Goal: Check status: Check status

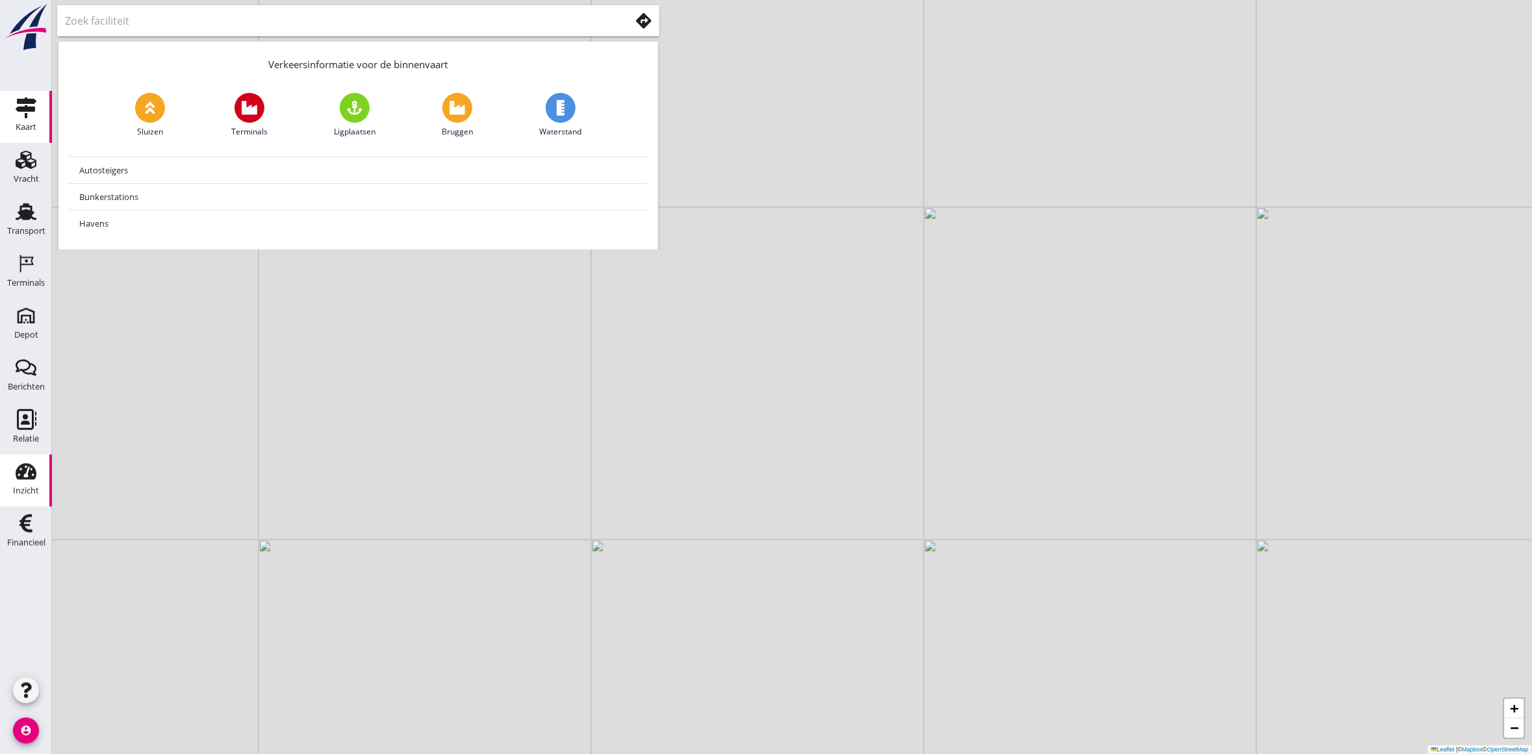
click at [23, 476] on use at bounding box center [26, 472] width 21 height 16
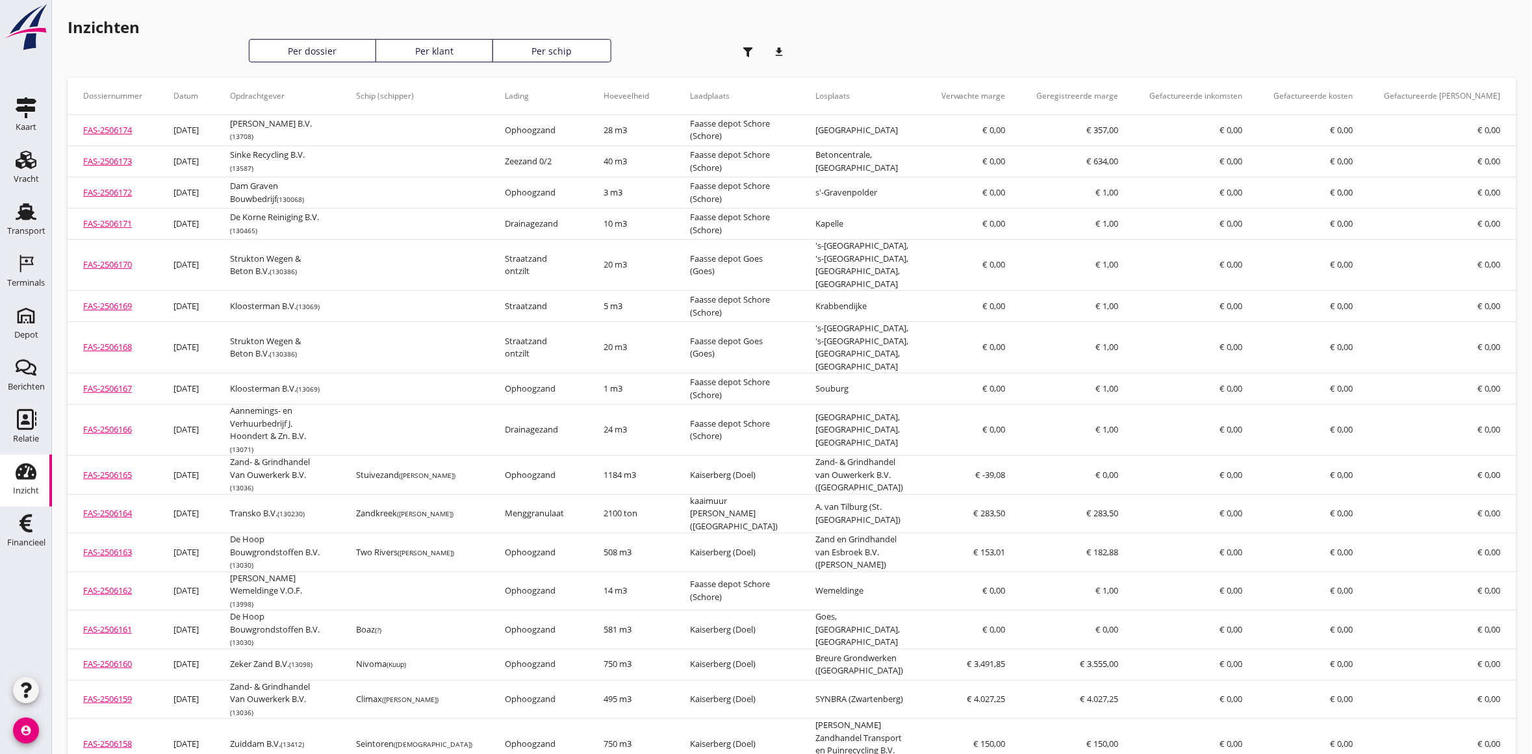
click at [750, 51] on icon "button" at bounding box center [748, 52] width 10 height 10
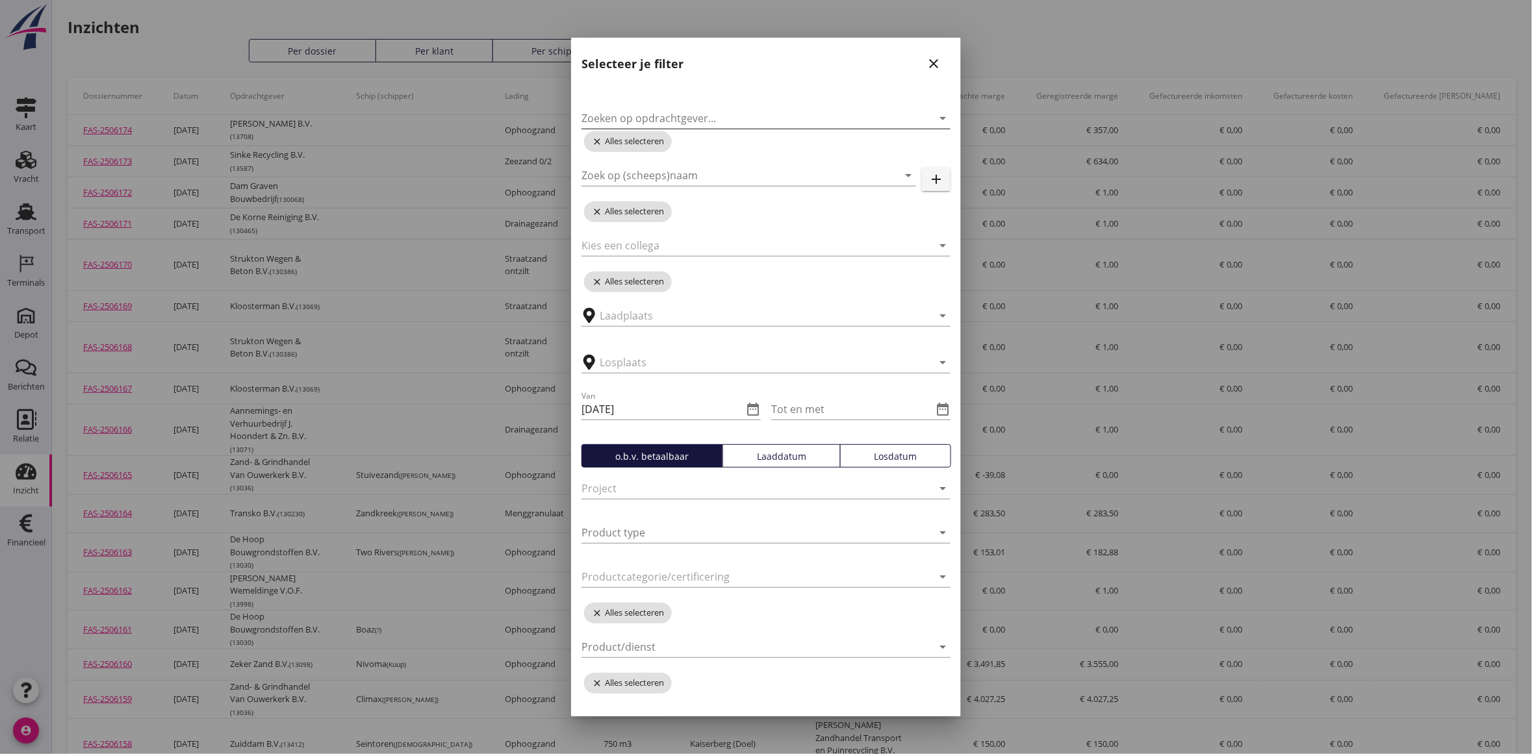
click at [738, 115] on input "Zoeken op opdrachtgever..." at bounding box center [747, 118] width 333 height 21
type input "dekker"
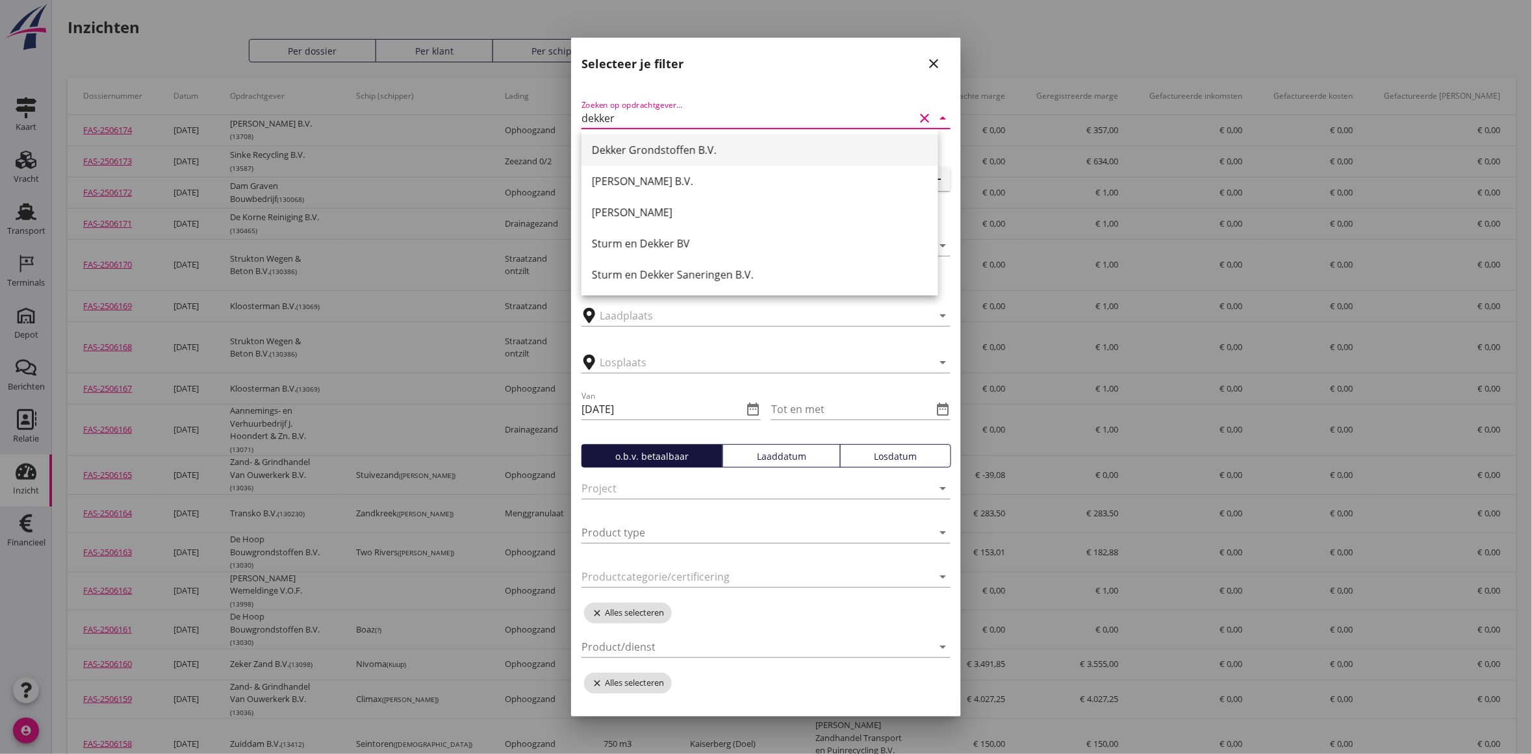
click at [718, 154] on div "Dekker Grondstoffen B.V." at bounding box center [760, 150] width 336 height 16
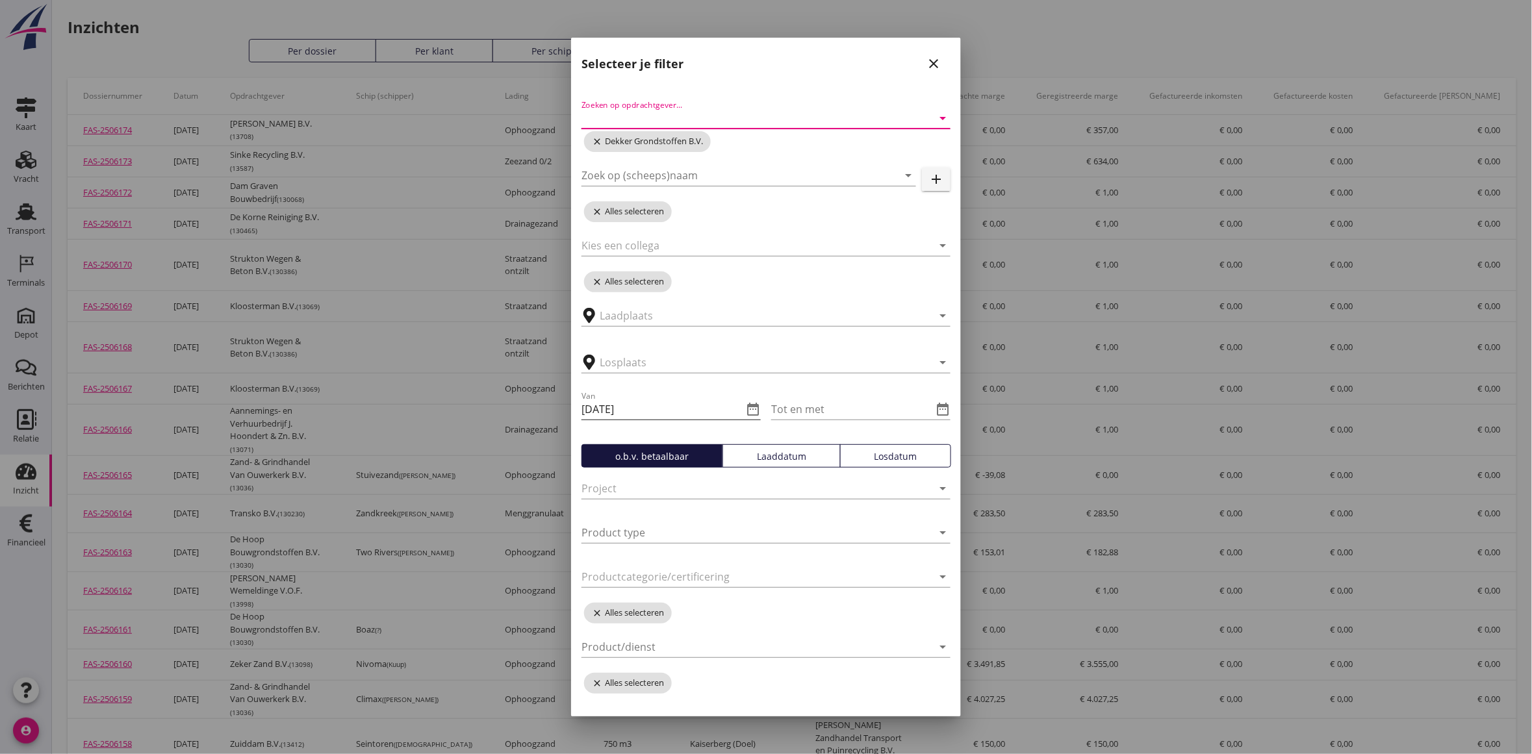
click at [748, 413] on icon "date_range" at bounding box center [753, 410] width 16 height 16
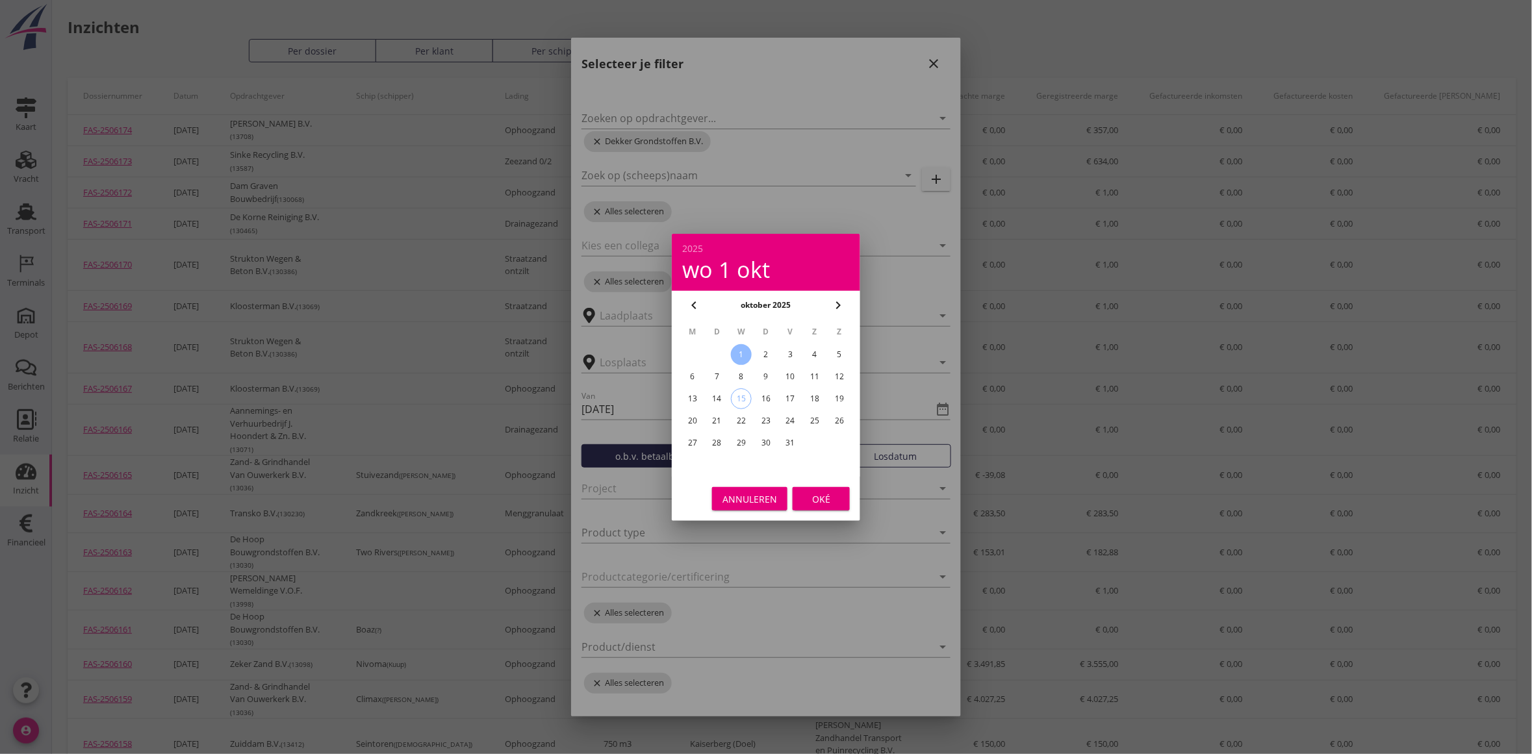
click at [687, 305] on icon "chevron_left" at bounding box center [694, 306] width 16 height 16
click at [689, 309] on icon "chevron_left" at bounding box center [694, 306] width 16 height 16
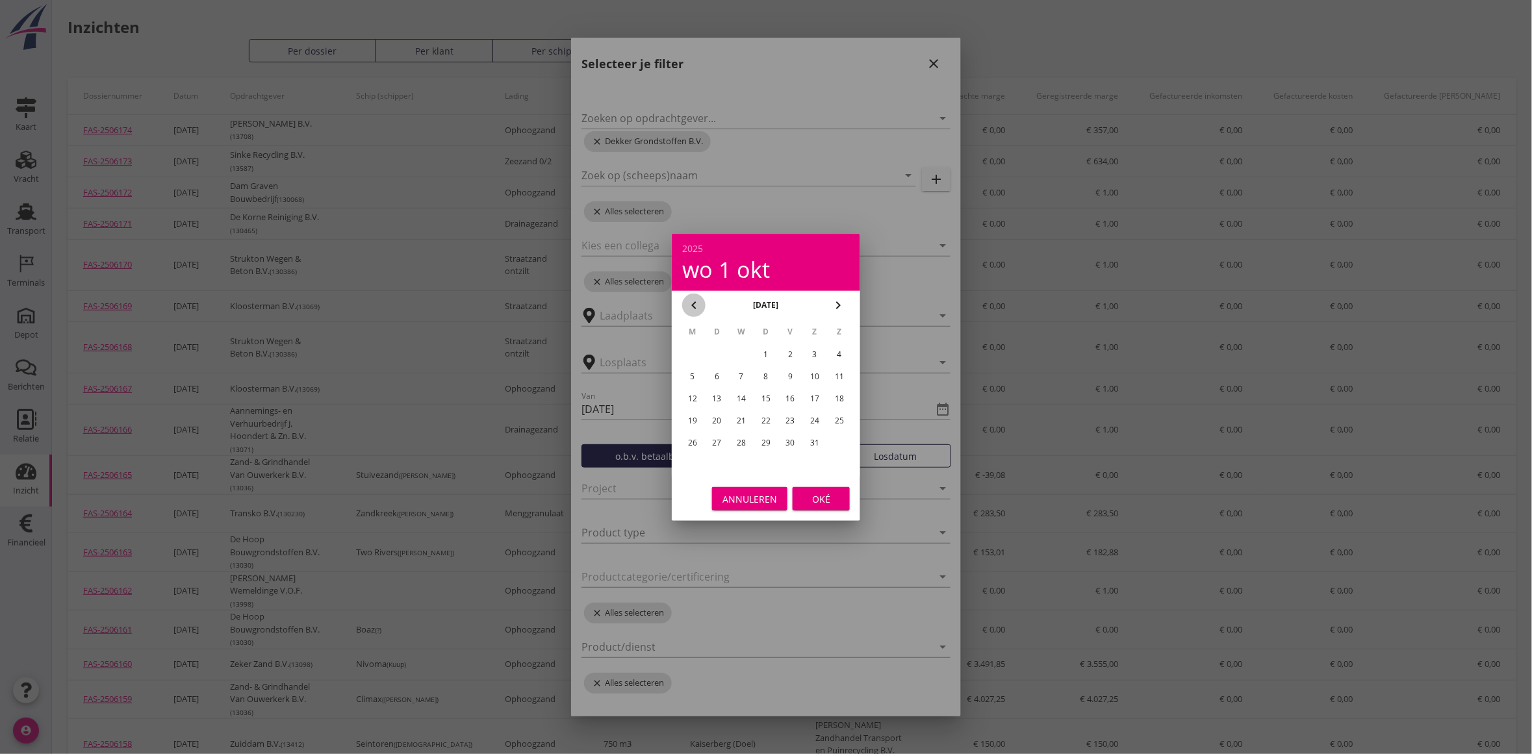
click at [689, 309] on icon "chevron_left" at bounding box center [694, 306] width 16 height 16
click at [739, 355] on div "1" at bounding box center [741, 354] width 21 height 21
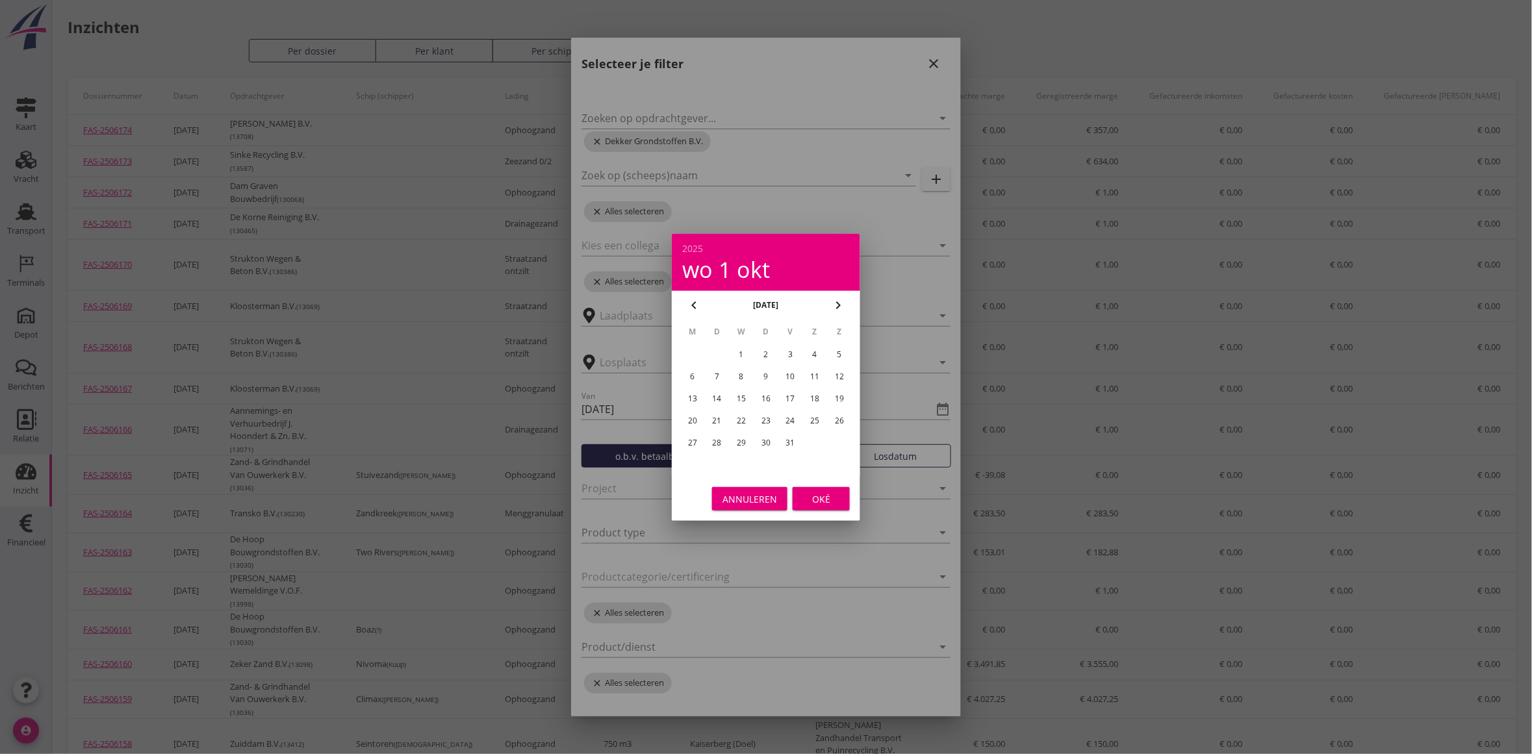
type input "[DATE]"
click at [825, 492] on div "Oké" at bounding box center [821, 499] width 36 height 14
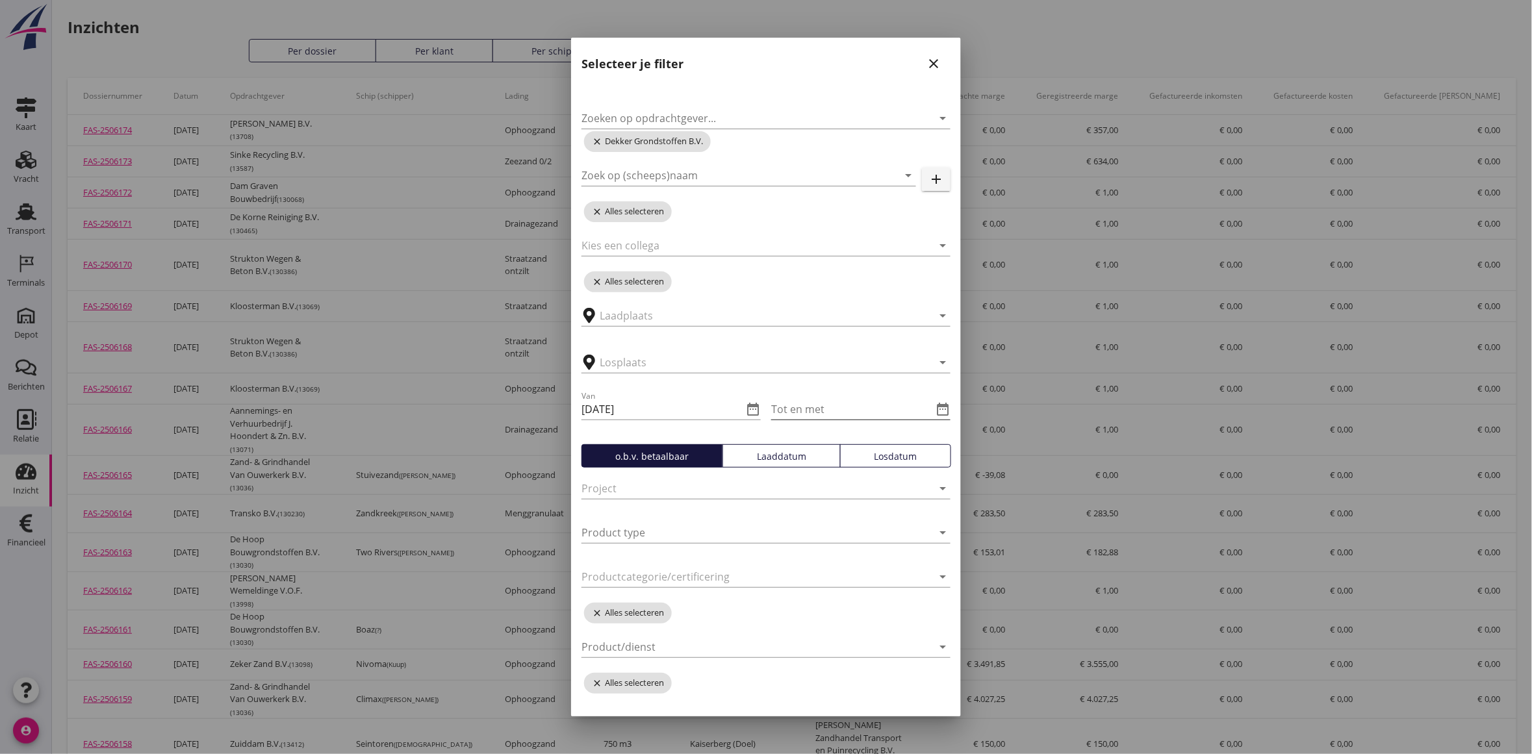
click at [935, 411] on icon "date_range" at bounding box center [943, 410] width 16 height 16
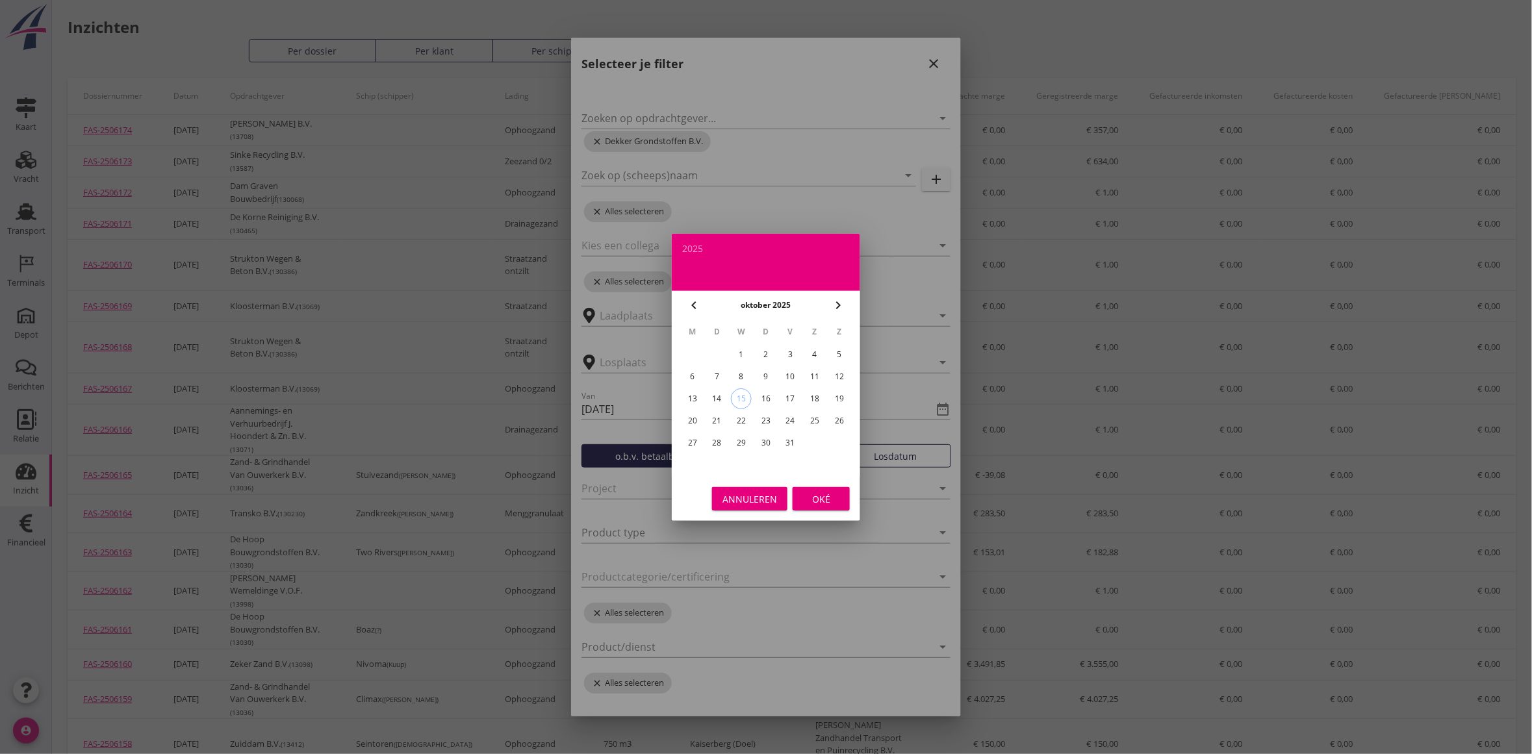
click at [838, 374] on div "12" at bounding box center [839, 376] width 21 height 21
type input "[DATE]"
click at [833, 500] on div "Oké" at bounding box center [821, 499] width 36 height 14
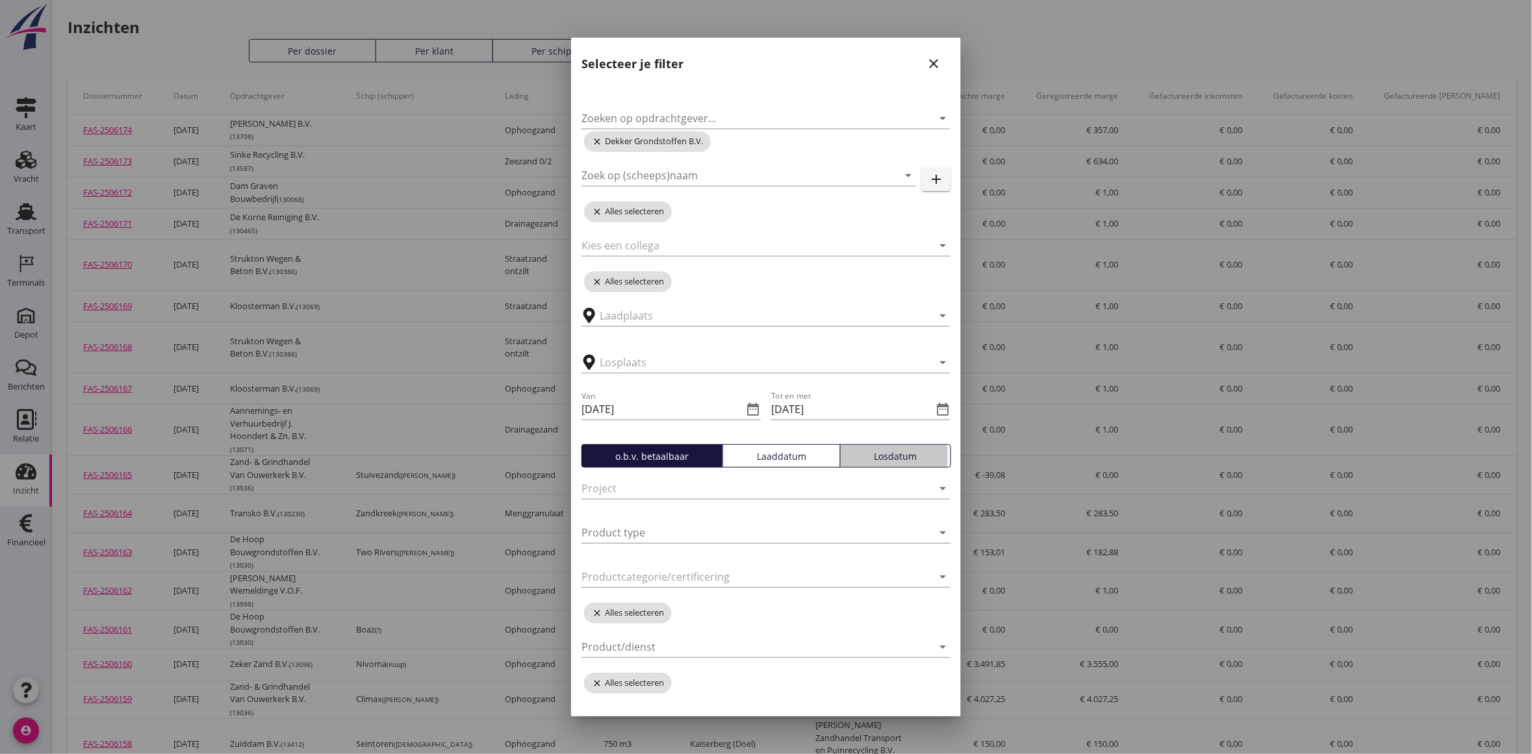
click at [871, 455] on div "Losdatum" at bounding box center [895, 457] width 99 height 14
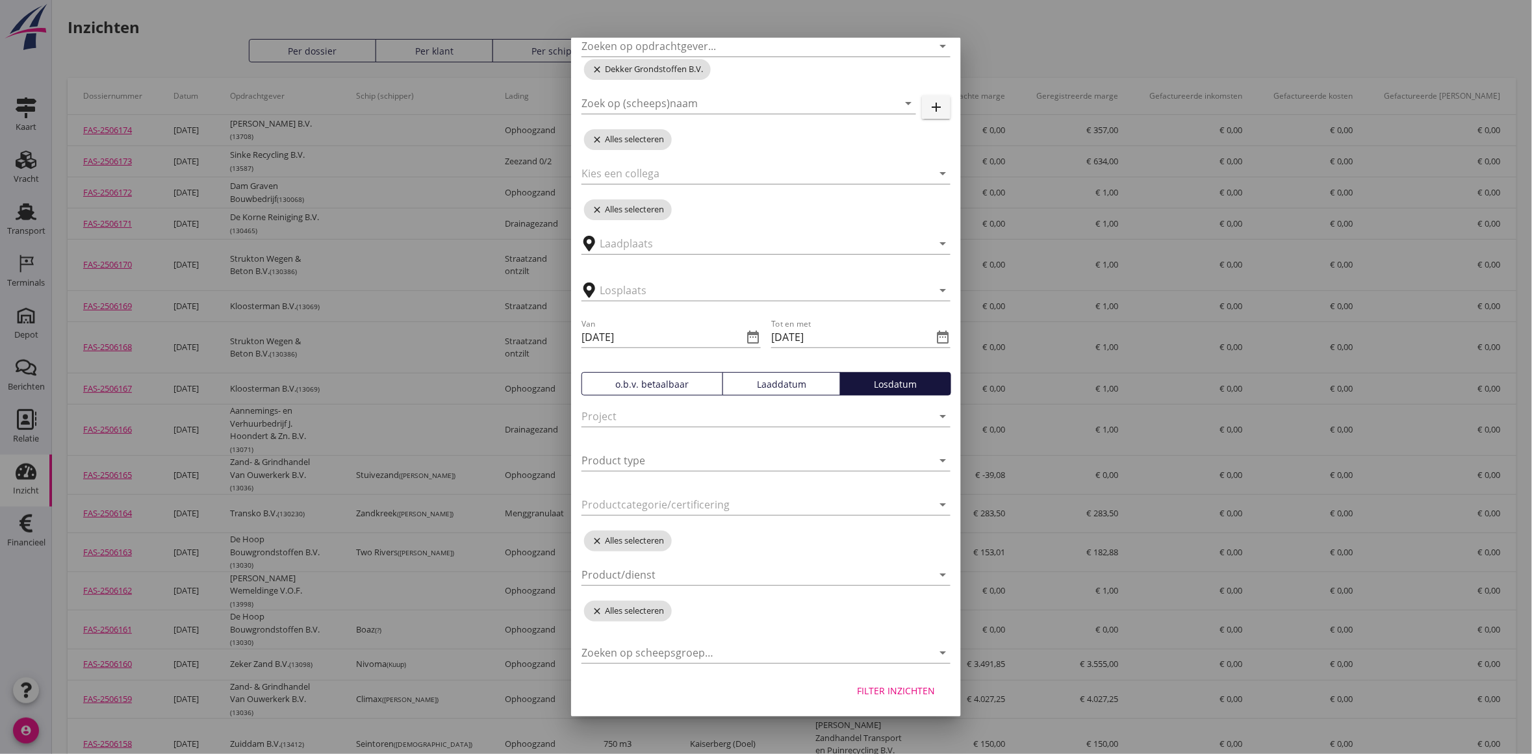
click at [882, 684] on div "Filter inzichten" at bounding box center [896, 691] width 78 height 14
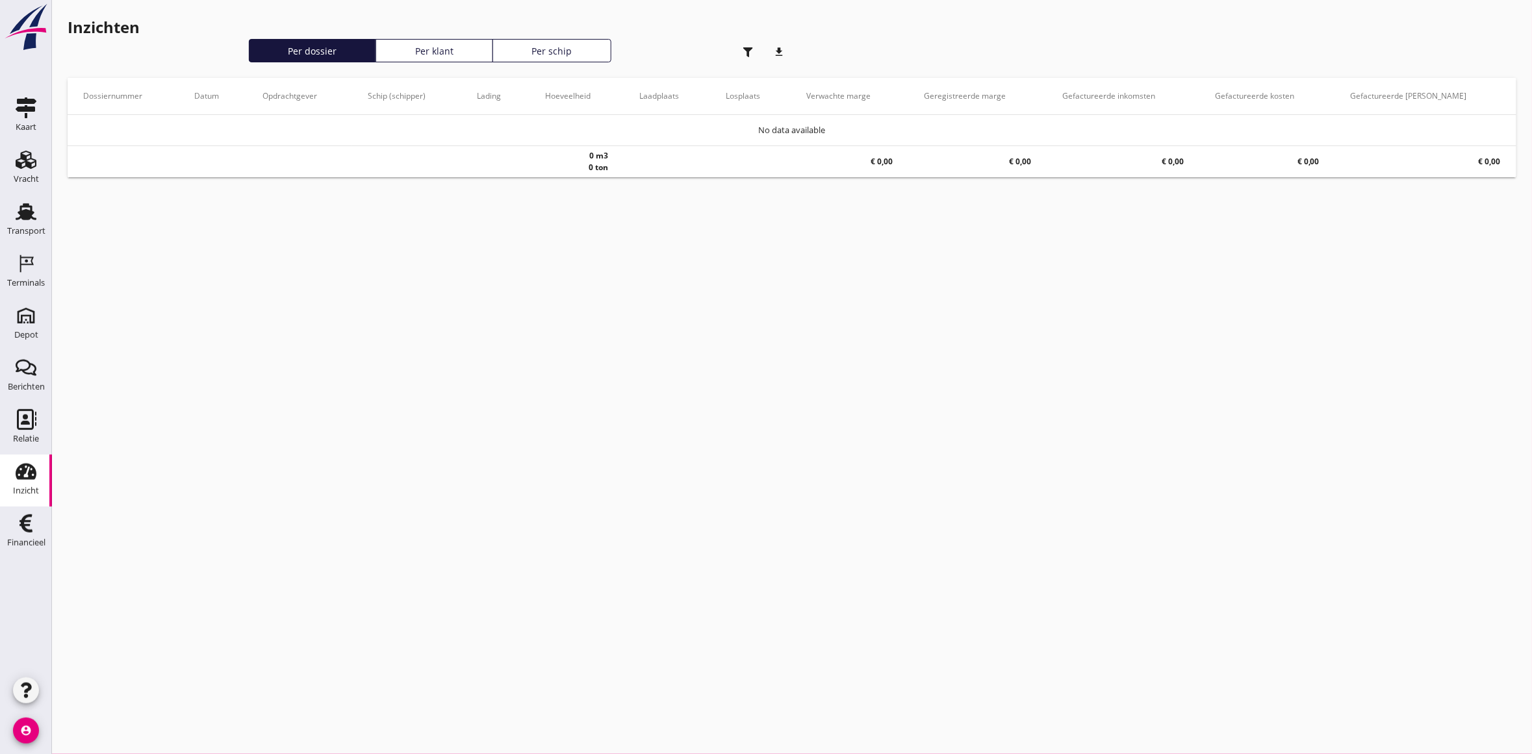
click at [752, 50] on icon "button" at bounding box center [748, 52] width 10 height 10
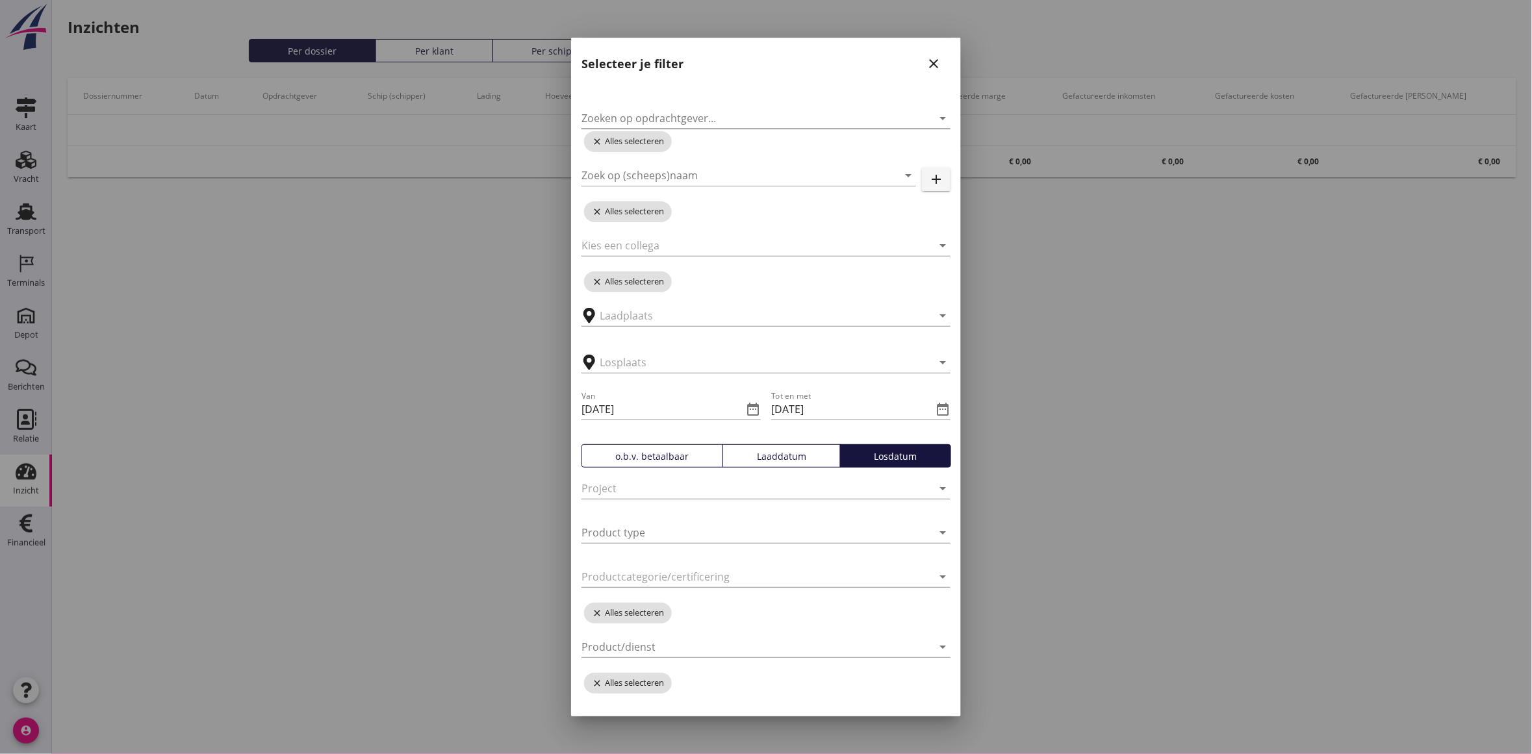
click at [635, 118] on input "Zoeken op opdrachtgever..." at bounding box center [747, 118] width 333 height 21
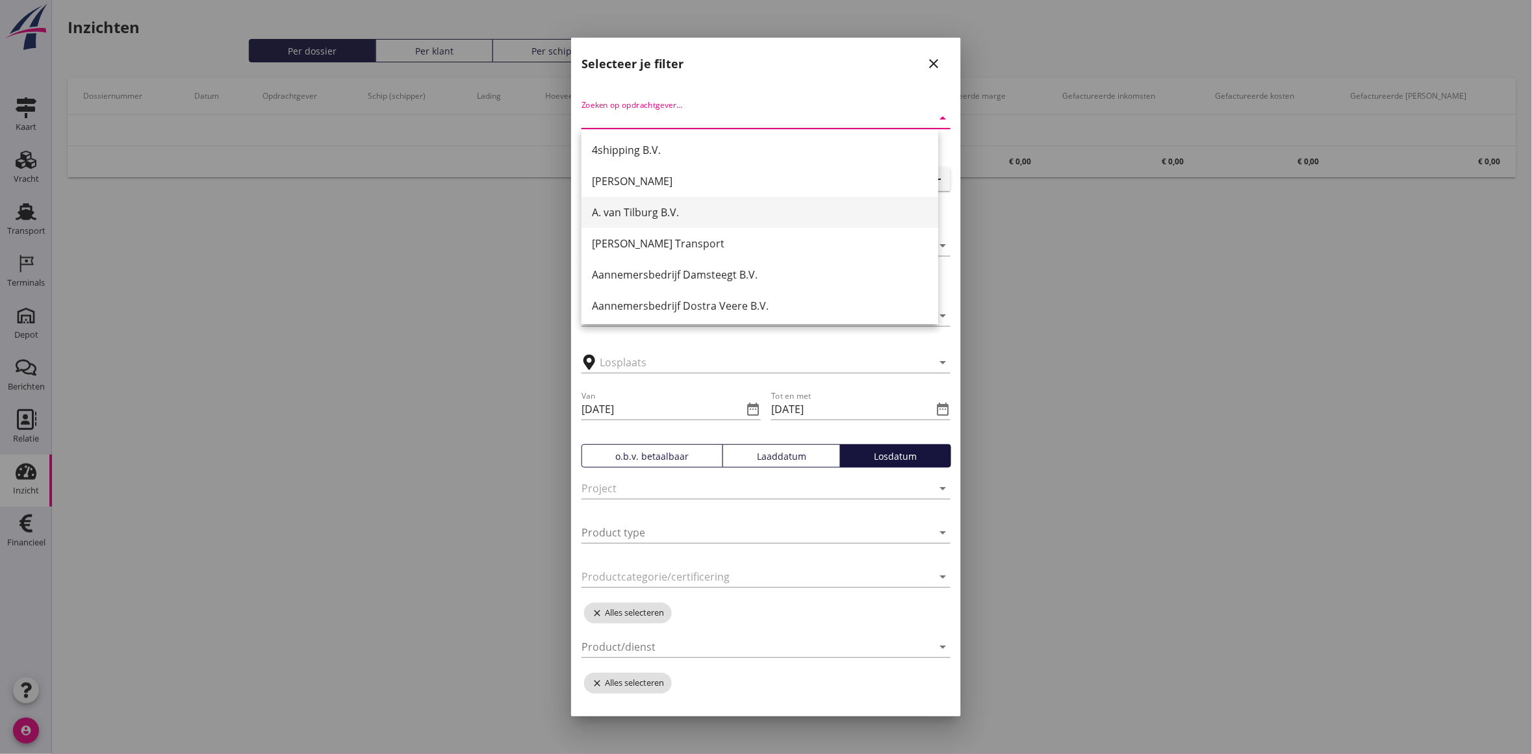
click at [707, 224] on div "A. van Tilburg B.V." at bounding box center [760, 212] width 336 height 31
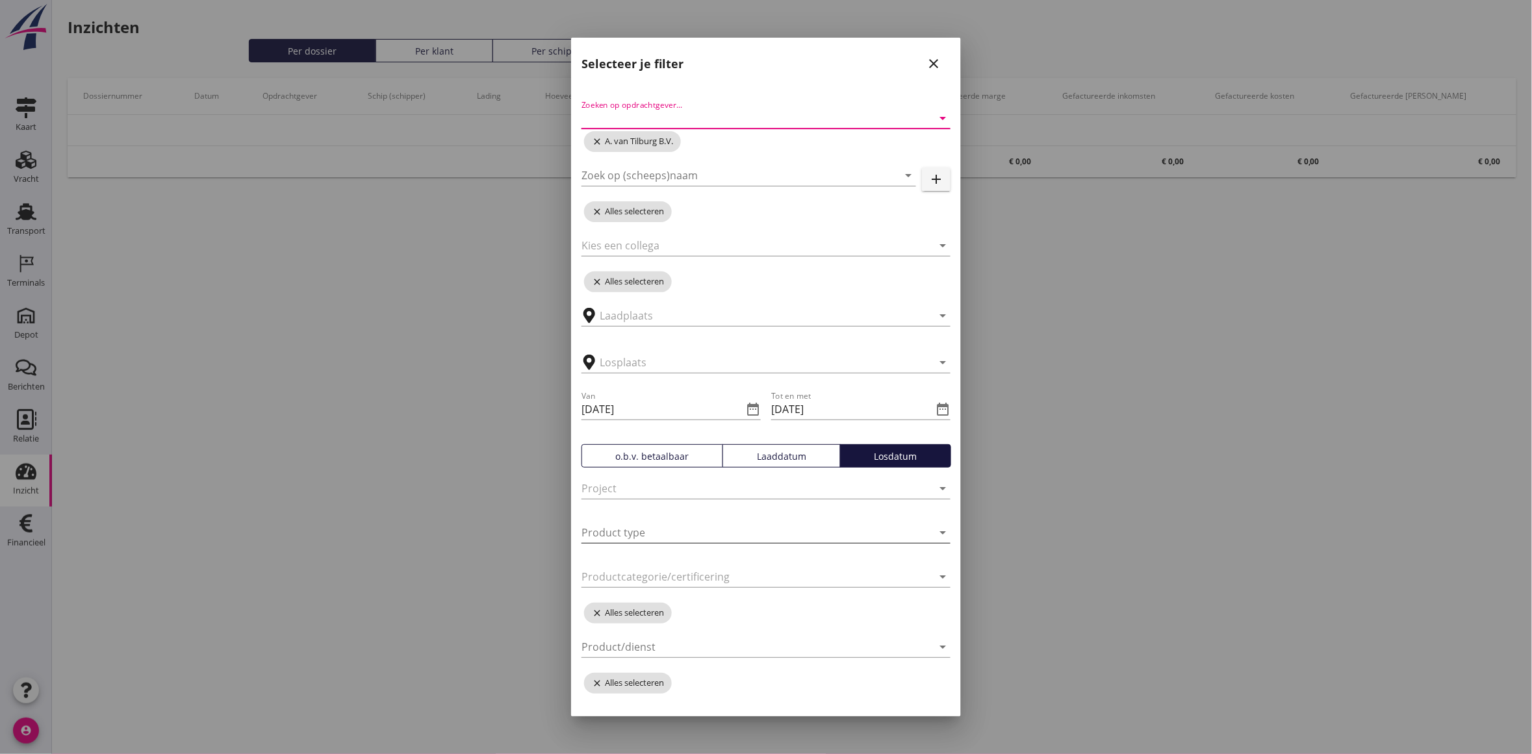
scroll to position [72, 0]
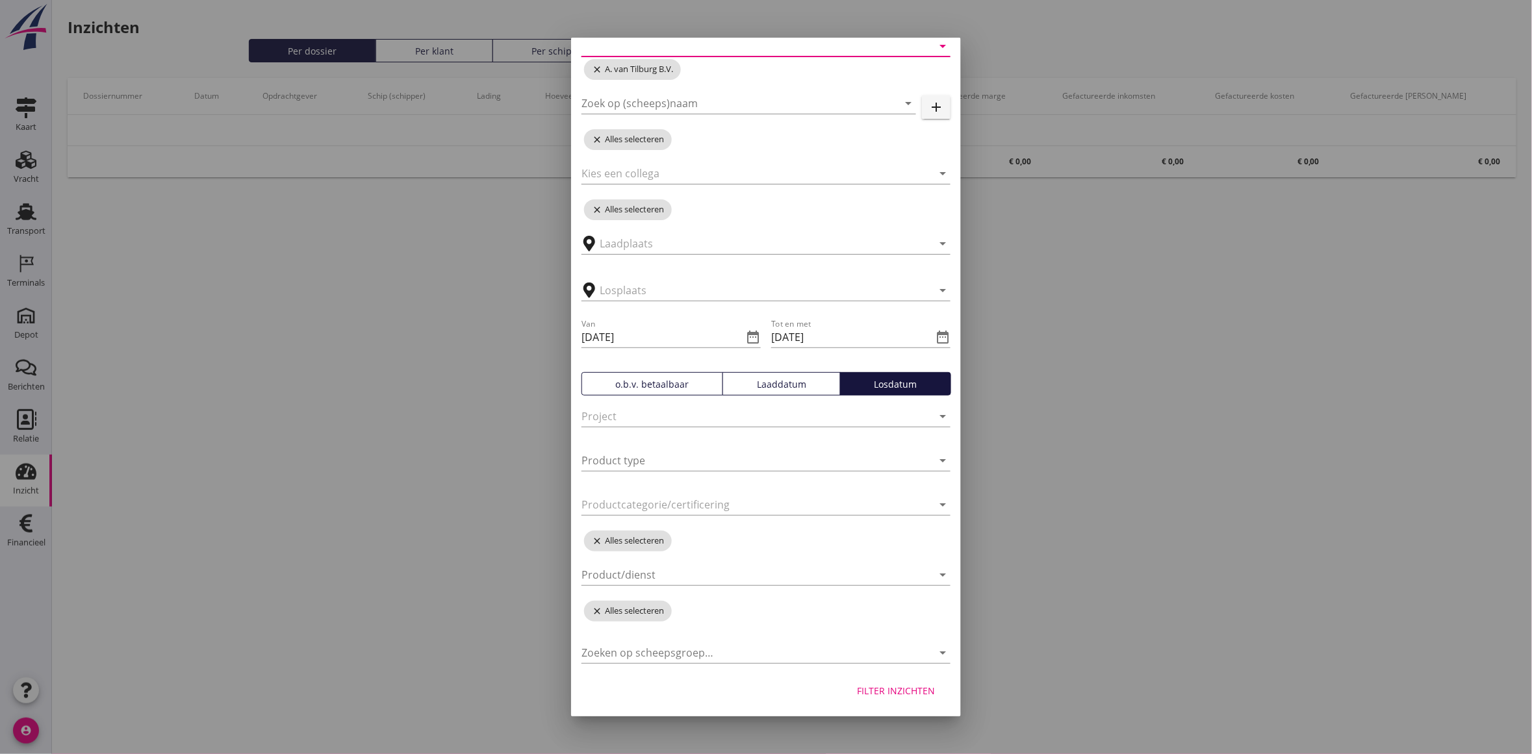
click at [880, 696] on div "Filter inzichten" at bounding box center [896, 691] width 78 height 14
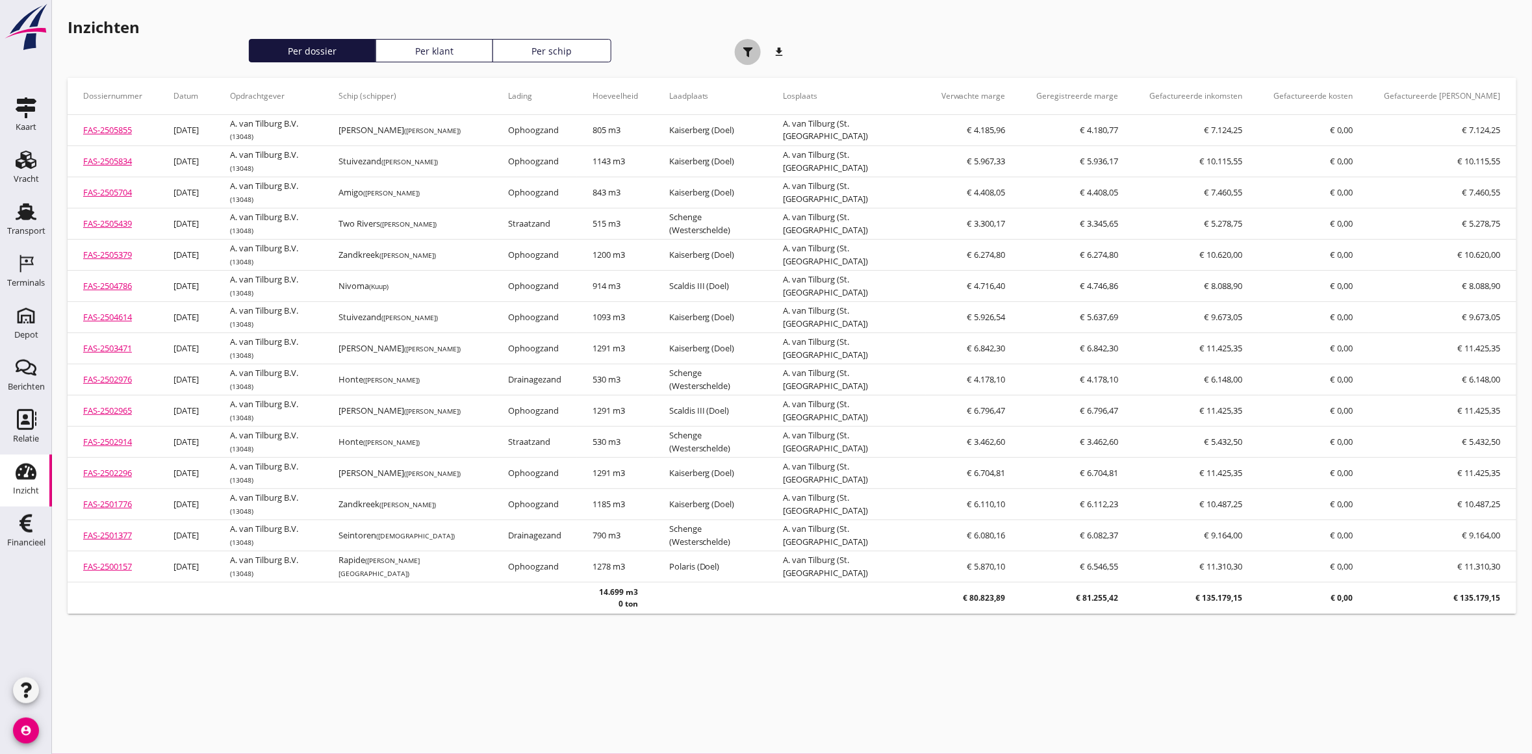
click at [748, 54] on use "button" at bounding box center [748, 52] width 10 height 10
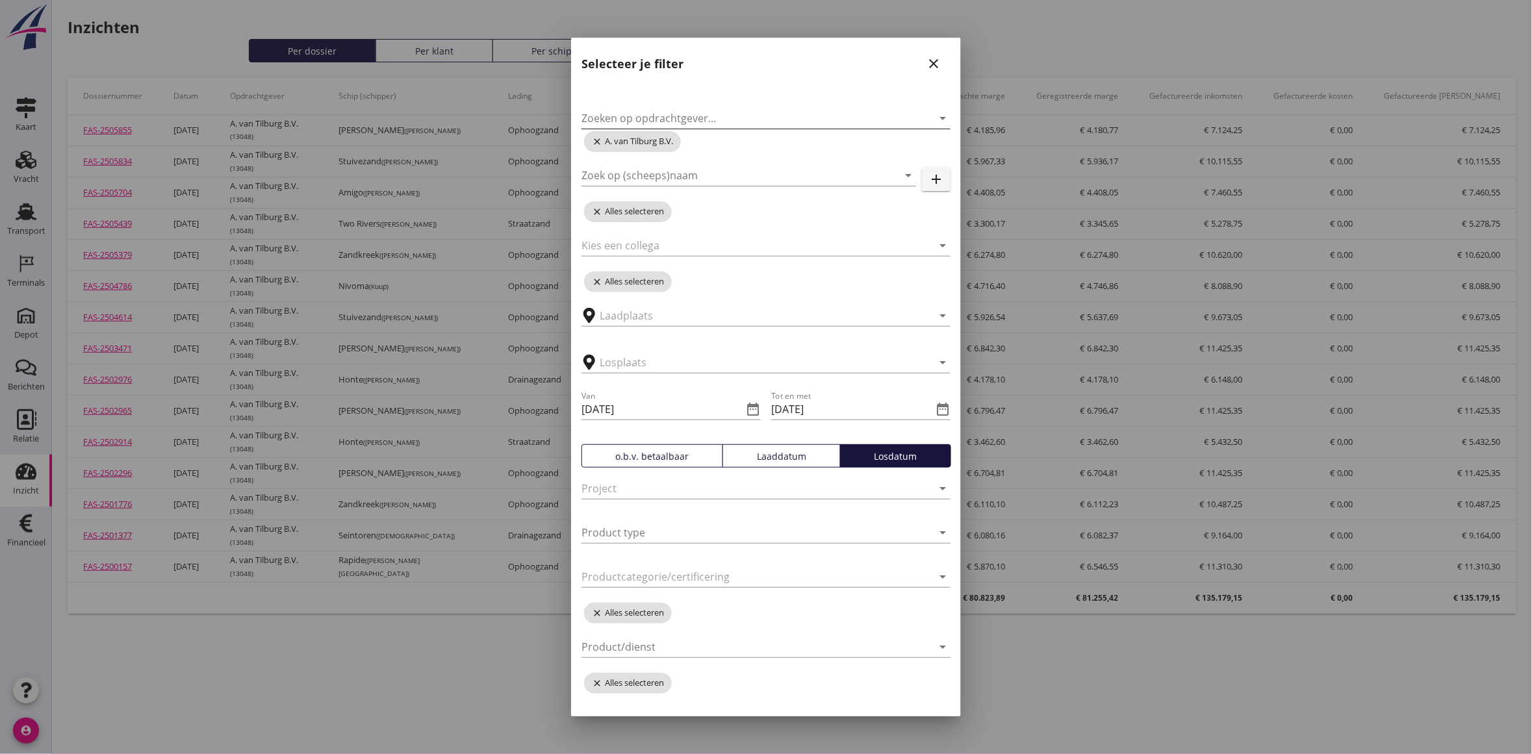
click at [726, 112] on input "Zoeken op opdrachtgever..." at bounding box center [747, 118] width 333 height 21
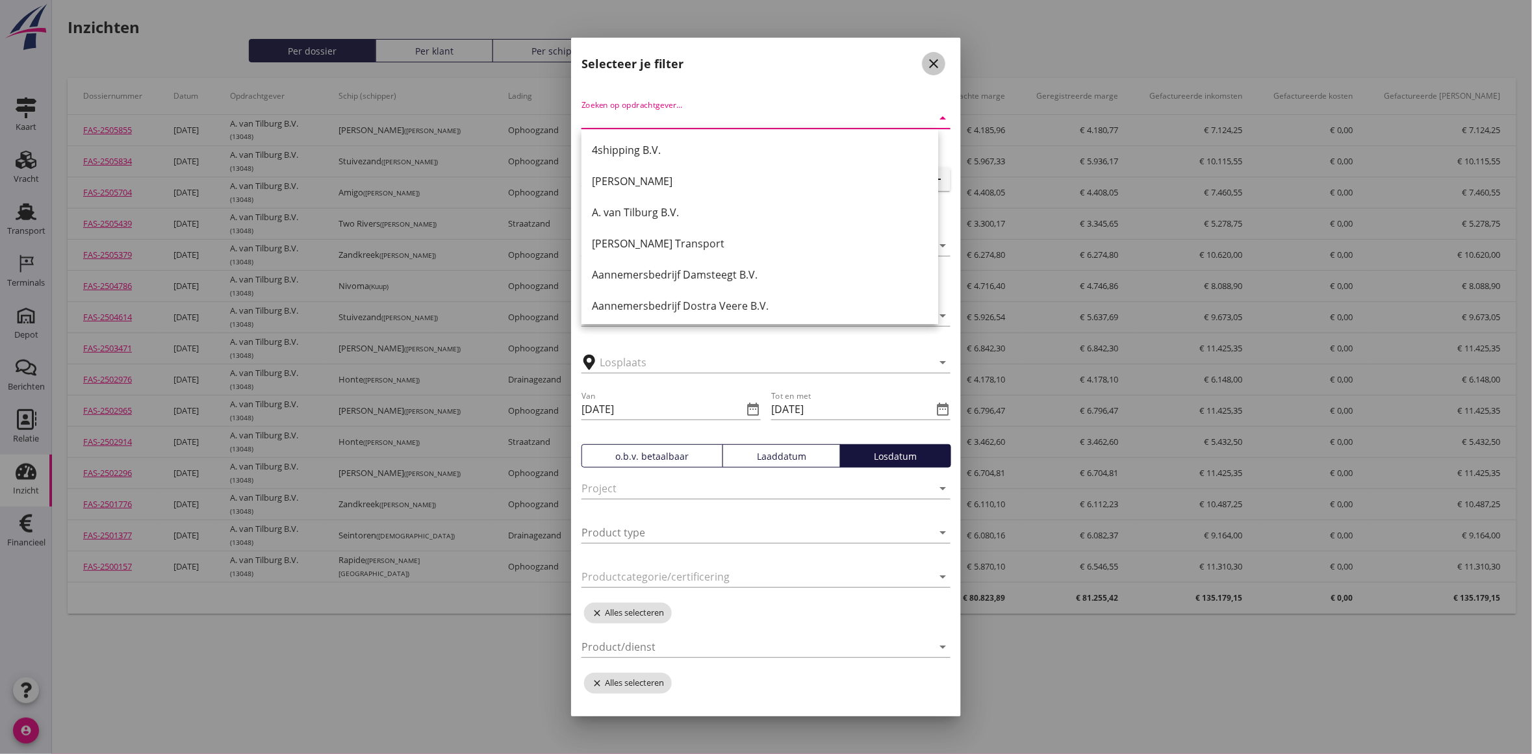
click at [926, 63] on icon "close" at bounding box center [934, 64] width 16 height 16
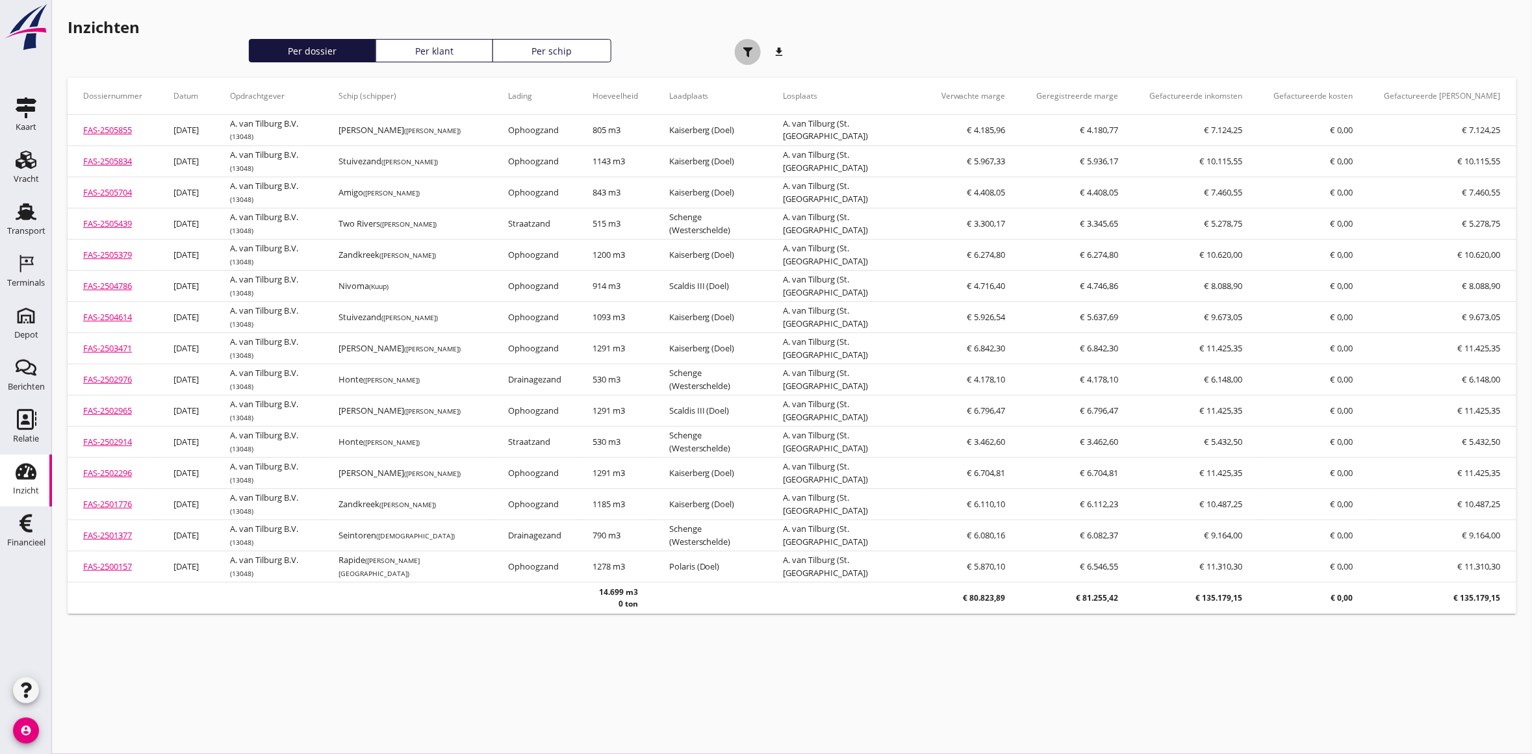
click at [751, 56] on icon "button" at bounding box center [748, 52] width 10 height 10
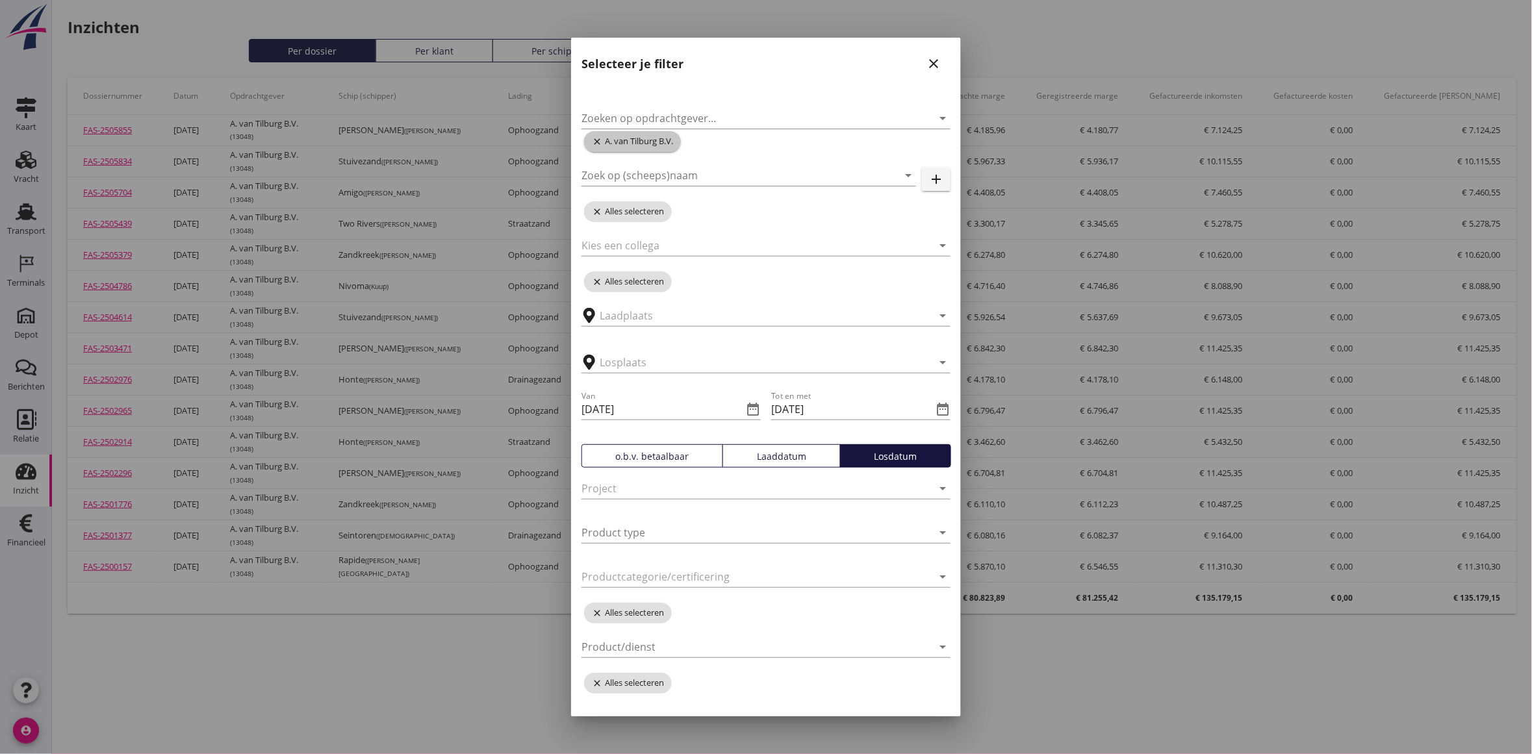
click at [594, 140] on icon "close" at bounding box center [598, 141] width 13 height 10
click at [602, 120] on input "Zoeken op opdrachtgever..." at bounding box center [747, 118] width 333 height 21
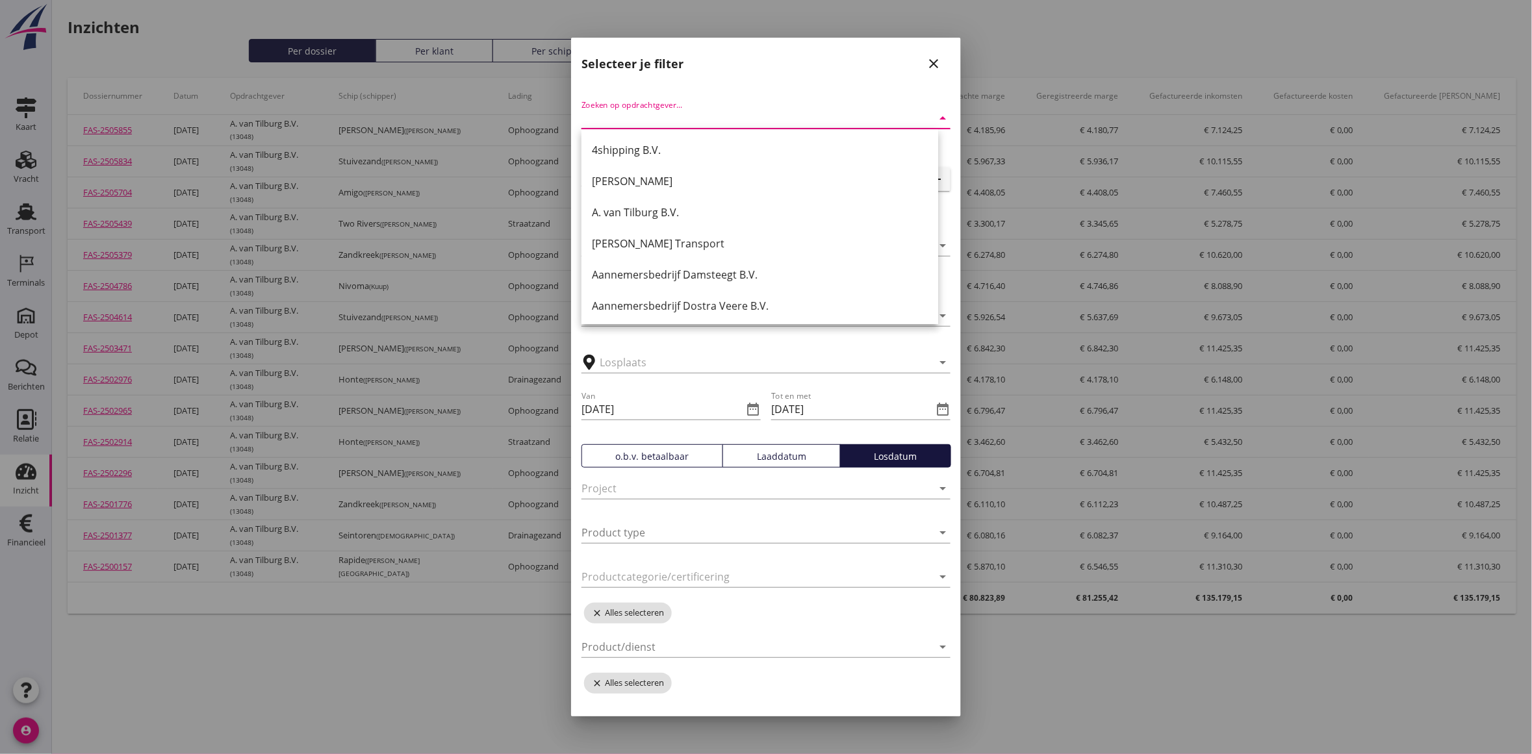
click at [302, 707] on div at bounding box center [766, 377] width 1532 height 754
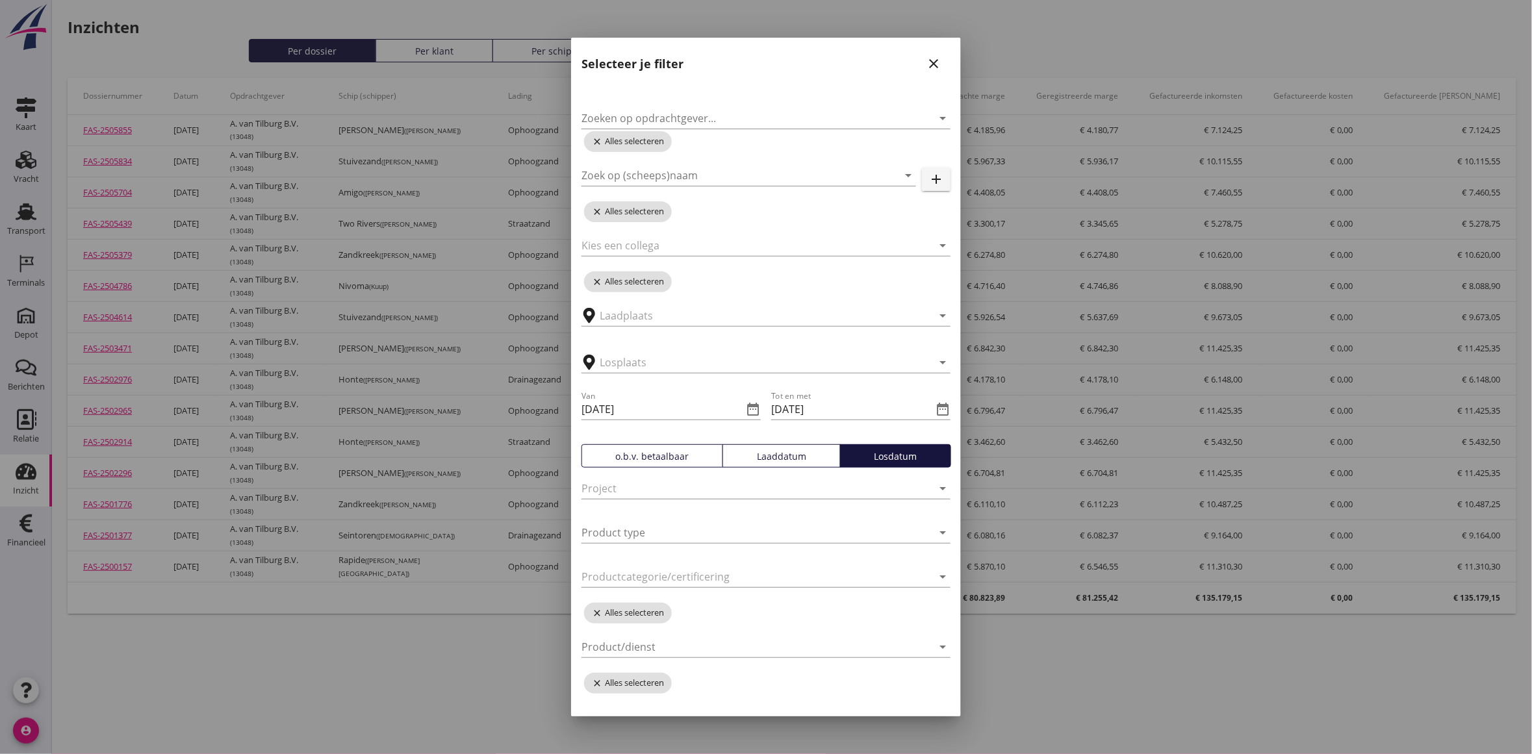
click at [926, 62] on icon "close" at bounding box center [934, 64] width 16 height 16
